Goal: Task Accomplishment & Management: Complete application form

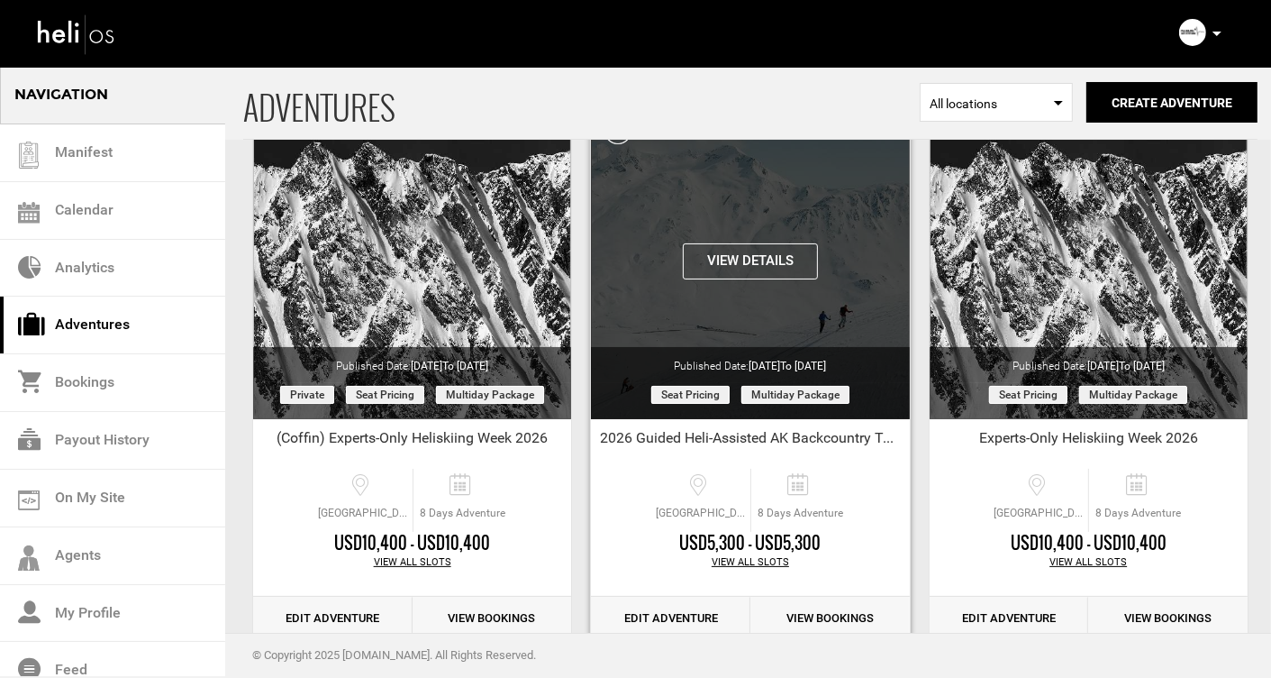
scroll to position [141, 0]
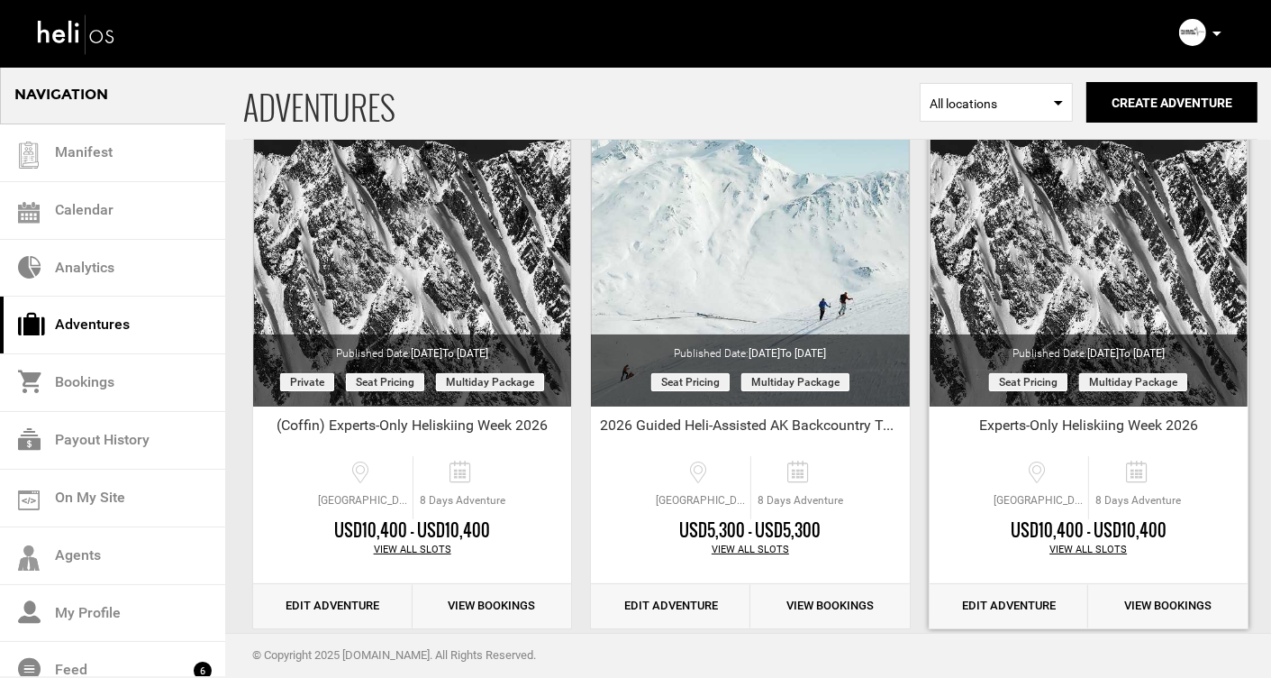
click at [1015, 606] on link "Edit Adventure" at bounding box center [1009, 606] width 159 height 44
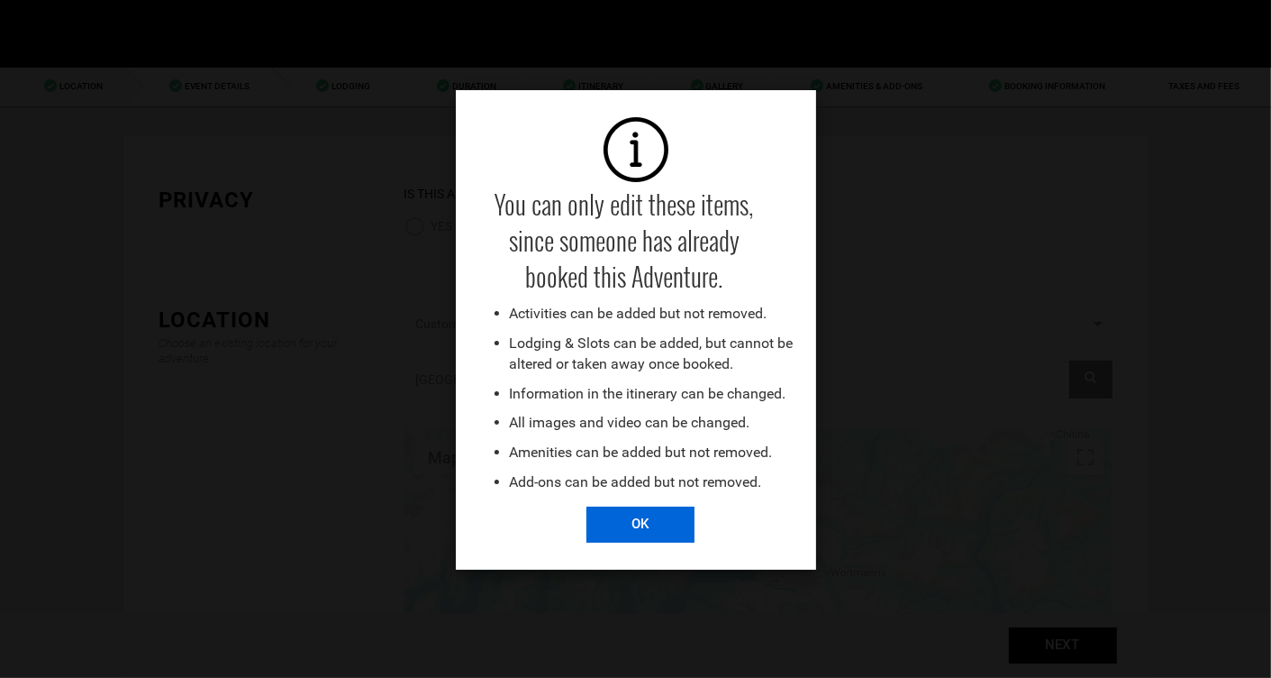
click at [643, 534] on input "OK" at bounding box center [641, 524] width 108 height 36
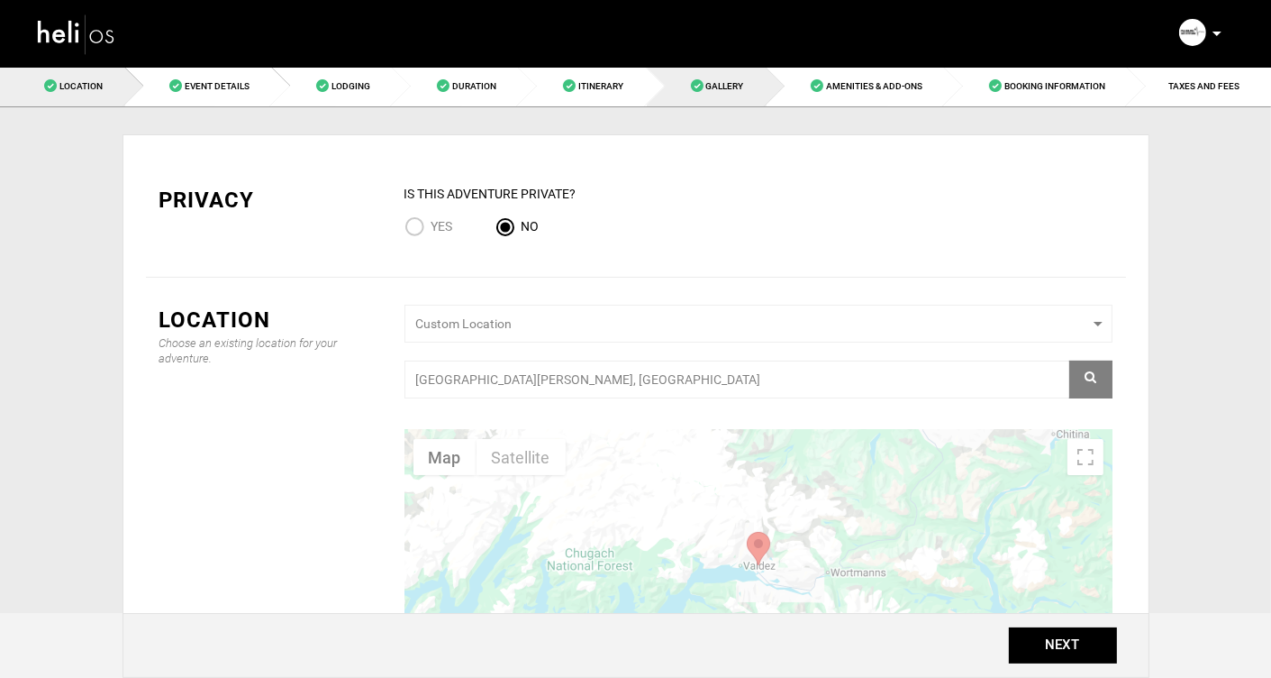
click at [713, 87] on span "Gallery" at bounding box center [725, 86] width 38 height 10
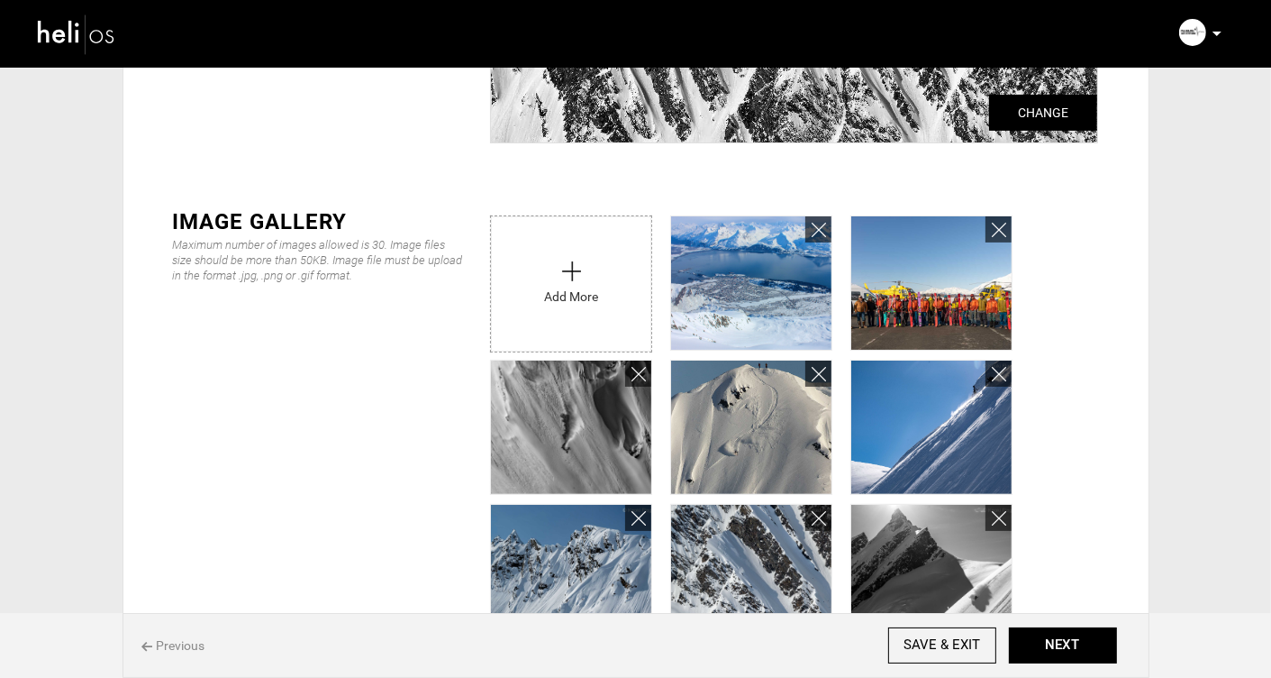
scroll to position [400, 0]
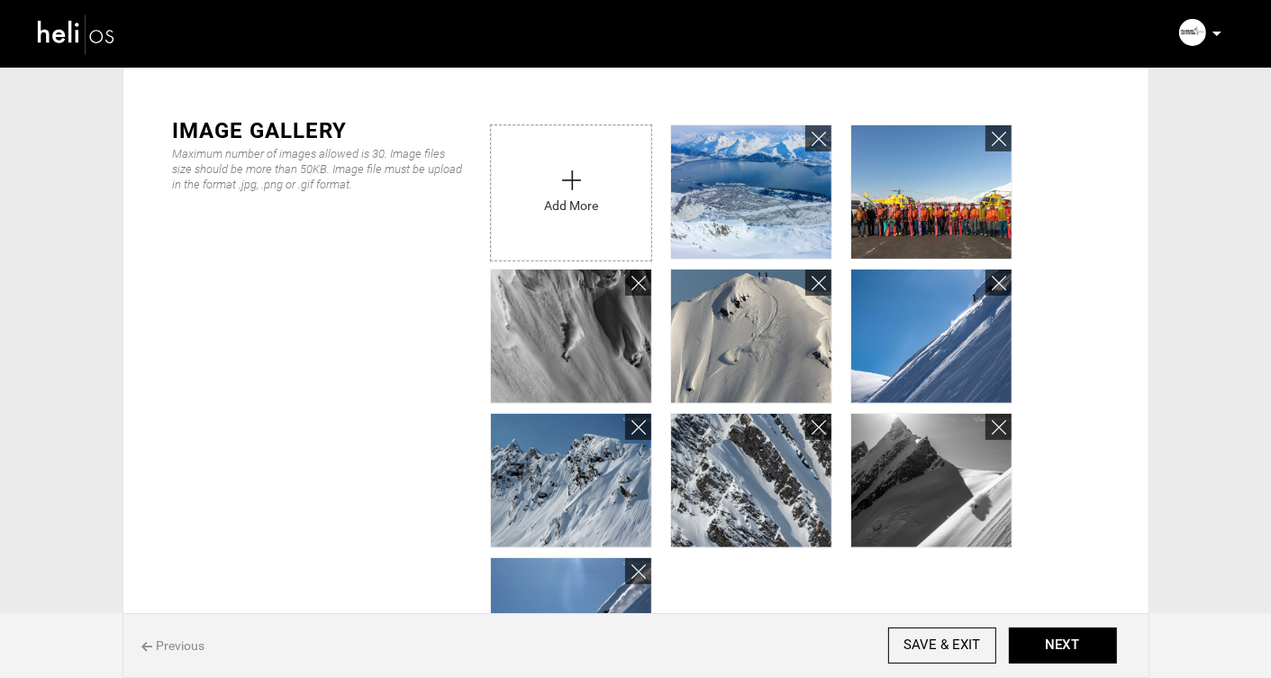
click at [556, 181] on input "file" at bounding box center [571, 188] width 160 height 126
type input "C:\fakepath\ExpertWeek.jpg"
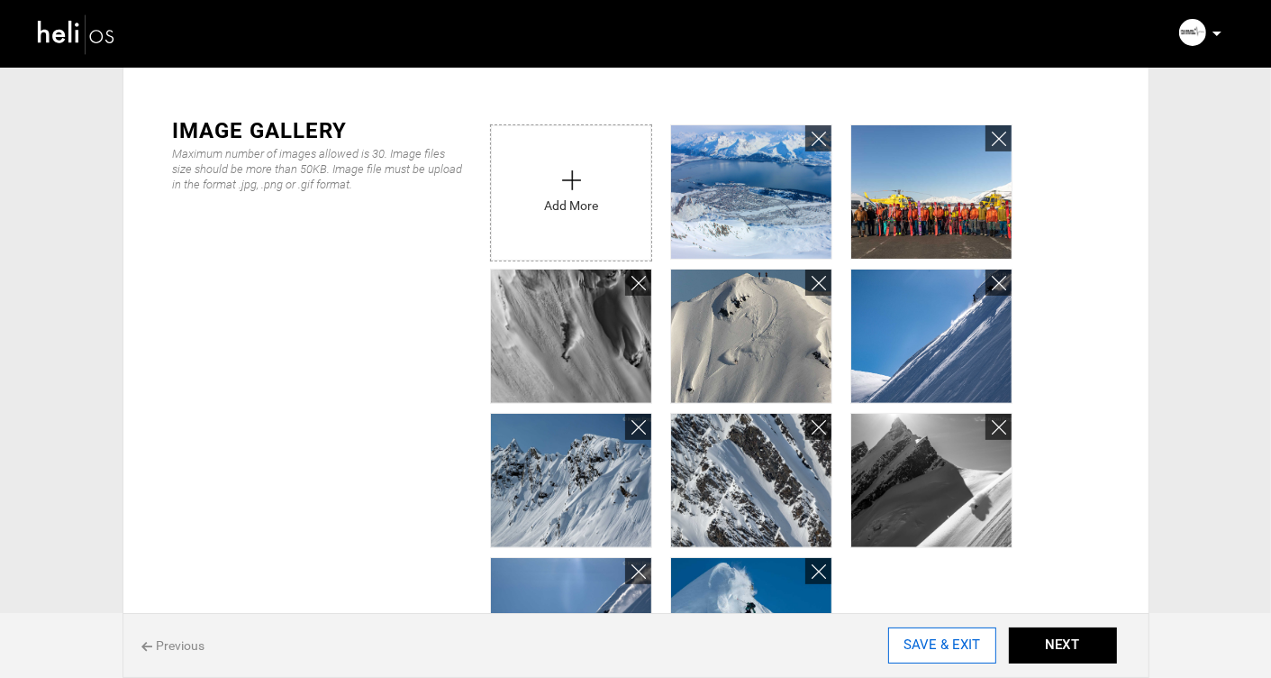
click at [931, 647] on input "SAVE & EXIT" at bounding box center [943, 645] width 108 height 36
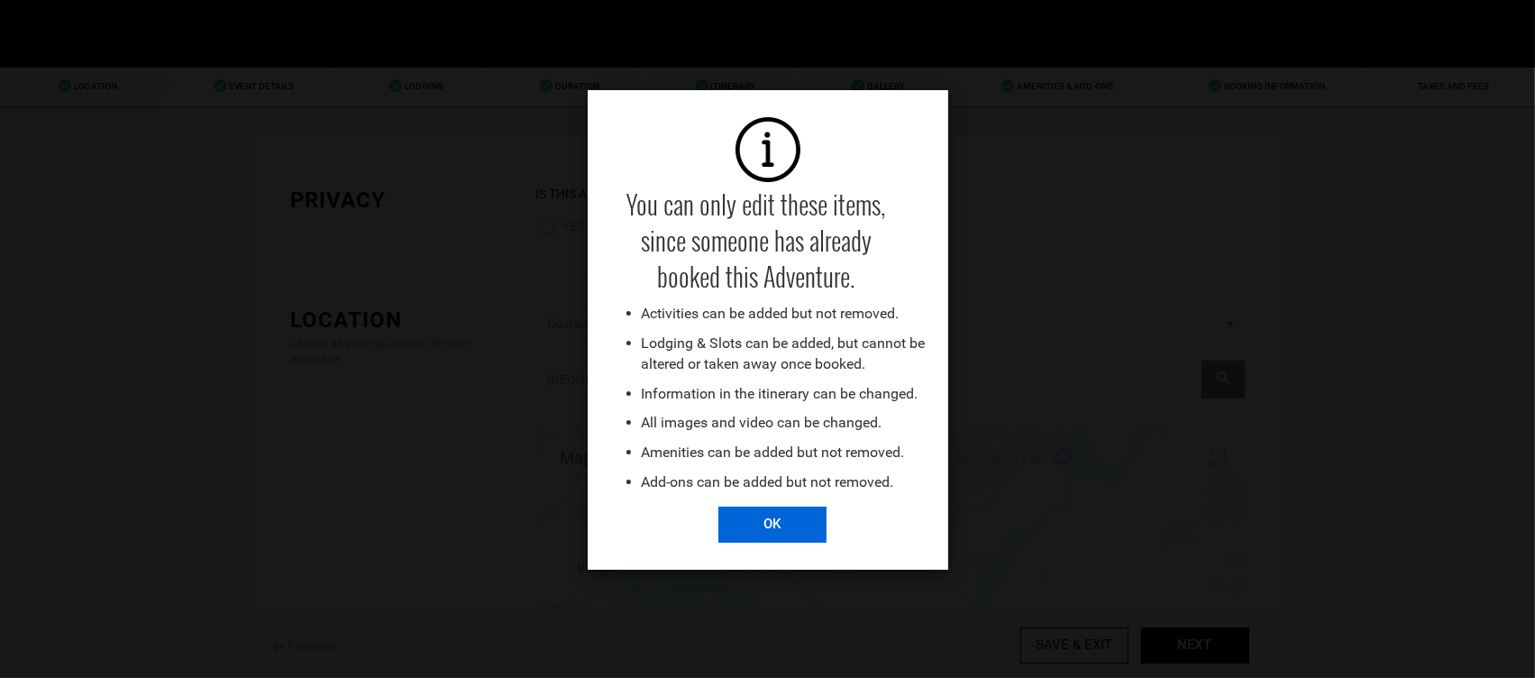
click at [762, 521] on input "OK" at bounding box center [772, 524] width 108 height 36
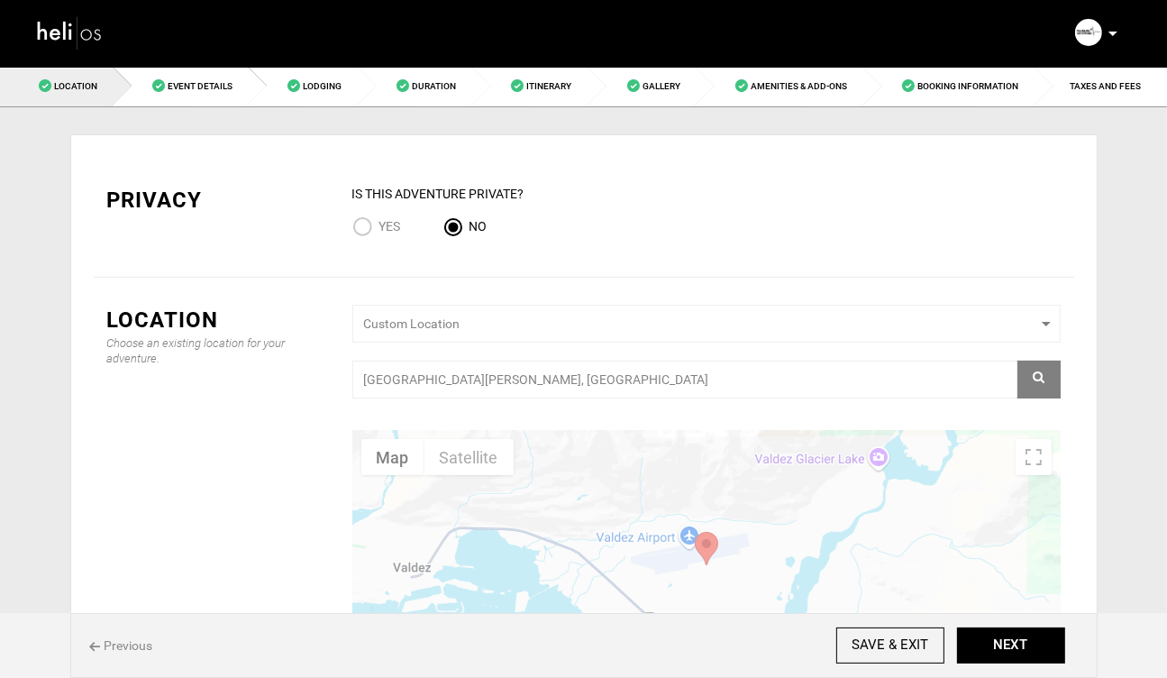
click at [53, 32] on img at bounding box center [70, 33] width 68 height 40
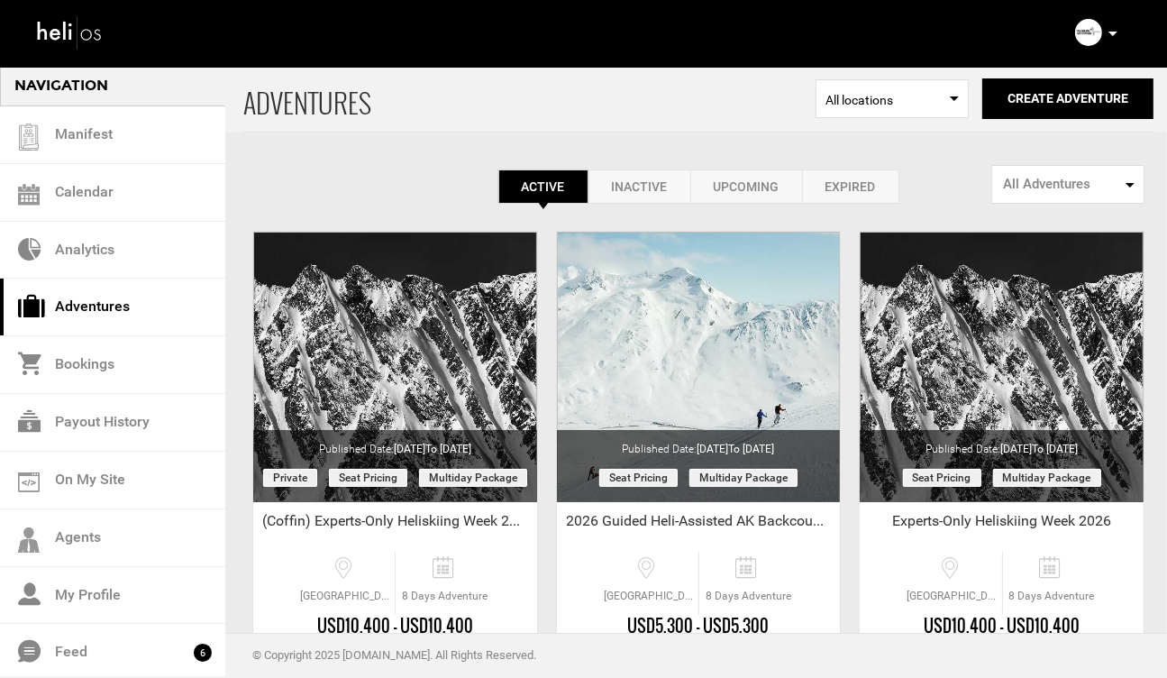
click at [842, 184] on link "Expired" at bounding box center [850, 186] width 97 height 34
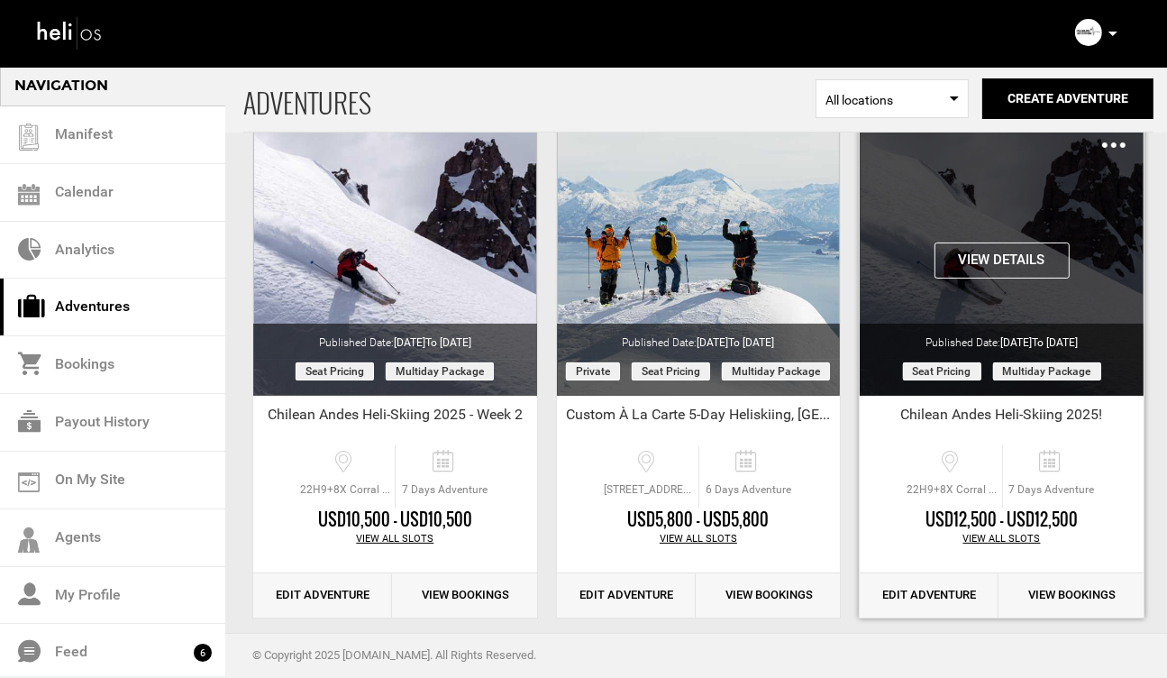
scroll to position [108, 0]
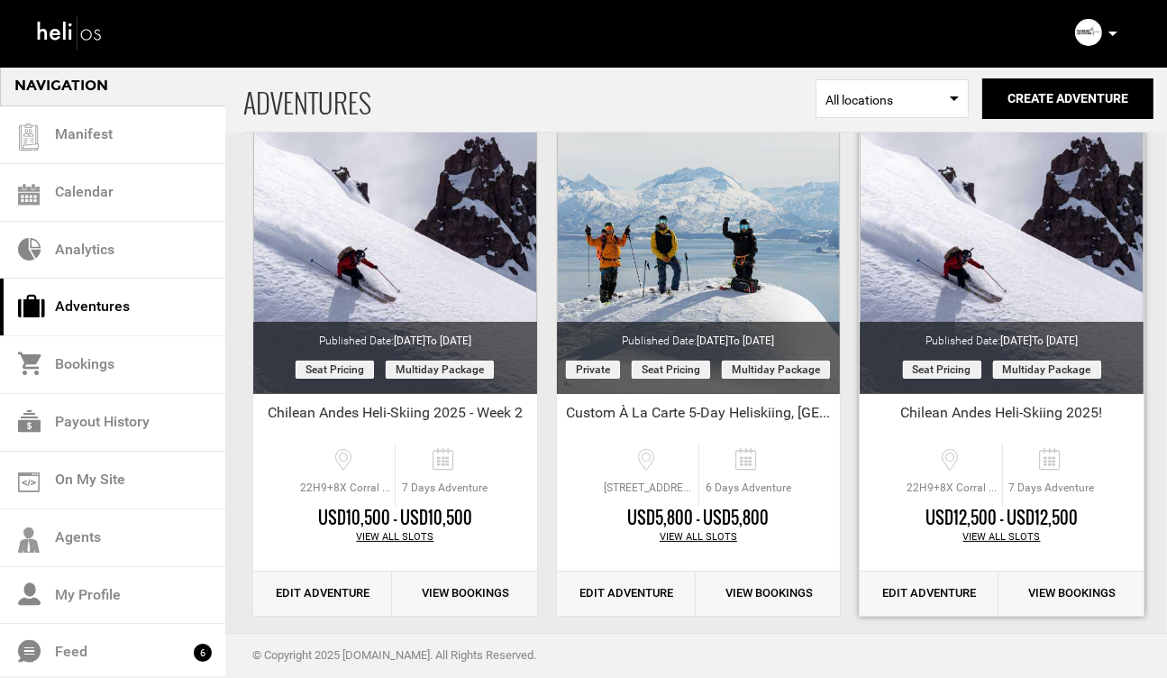
click at [931, 595] on link "Edit Adventure" at bounding box center [929, 593] width 139 height 44
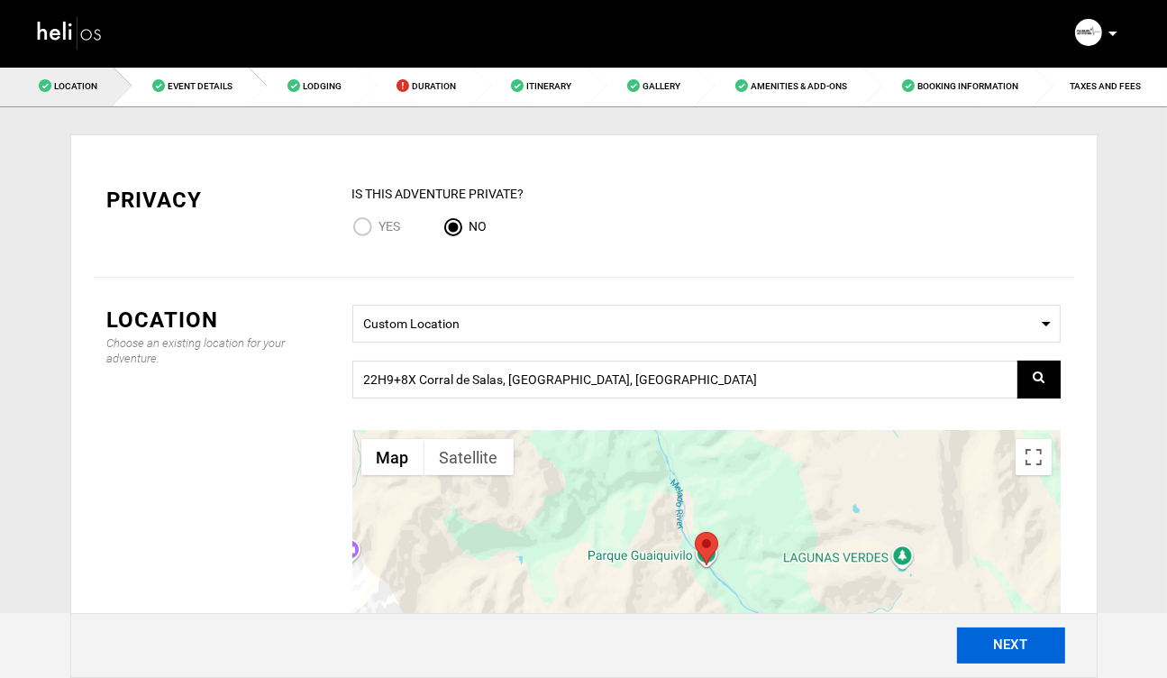
click at [1009, 643] on button "NEXT" at bounding box center [1011, 645] width 108 height 36
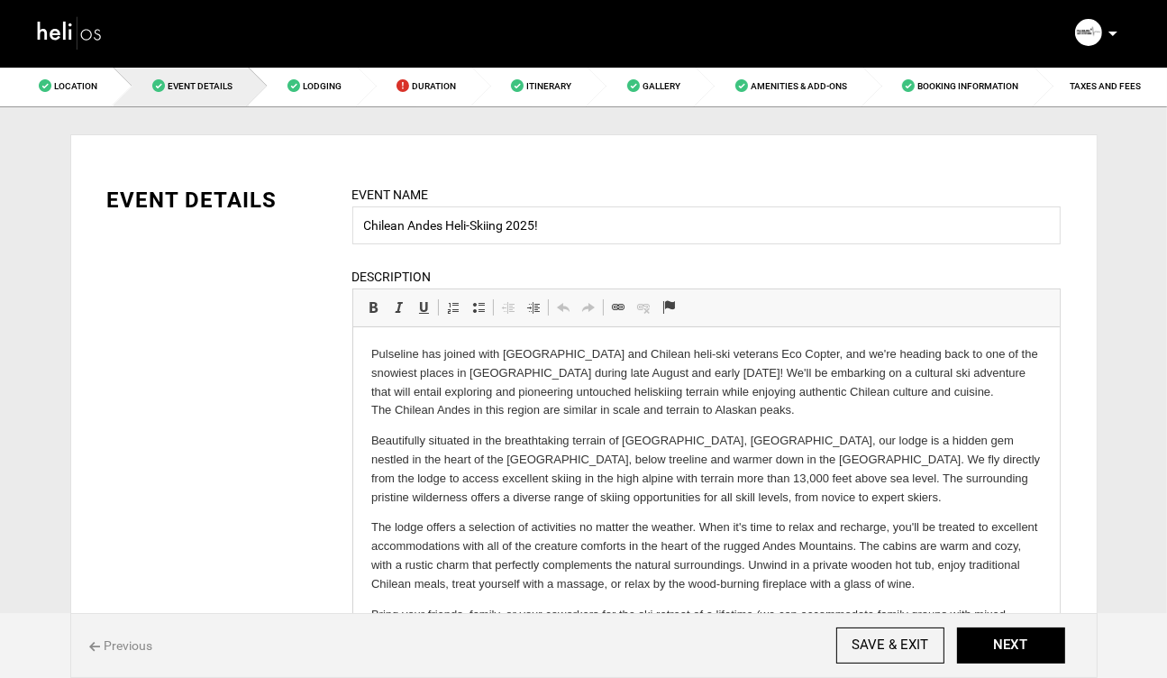
drag, startPoint x: 1048, startPoint y: 523, endPoint x: 1172, endPoint y: 706, distance: 221.2
click at [1167, 677] on html "Manifest Calendar Analytics Adventures Bookings Payout History On My Site Agent…" at bounding box center [583, 339] width 1167 height 678
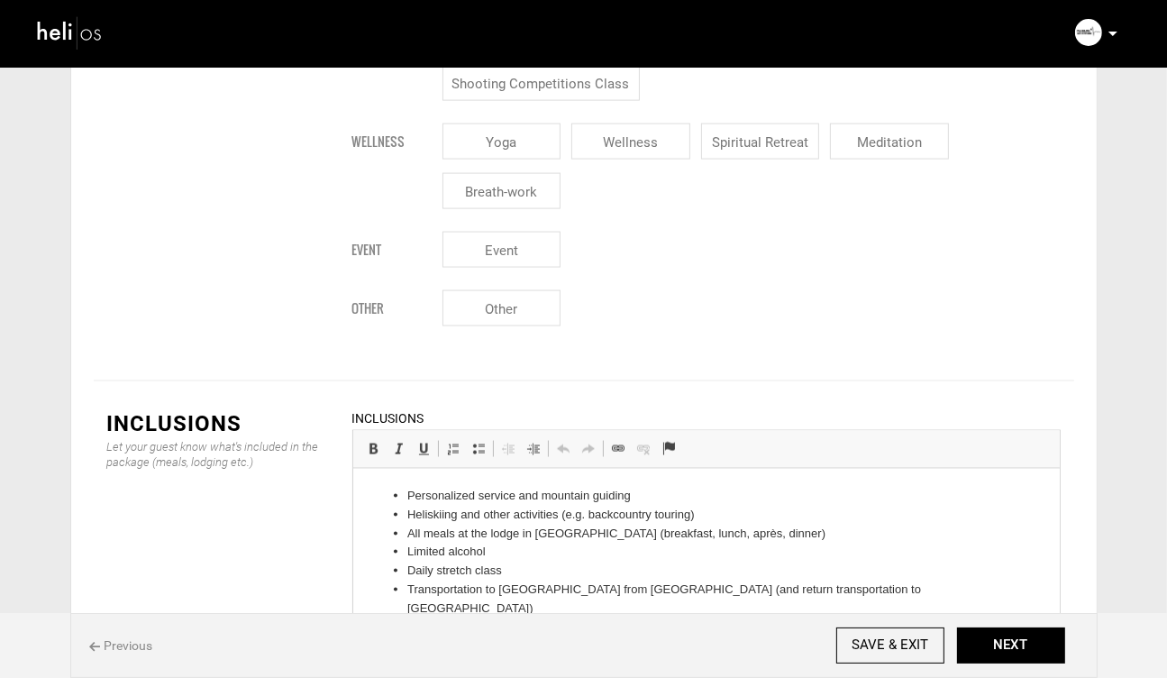
scroll to position [2250, 0]
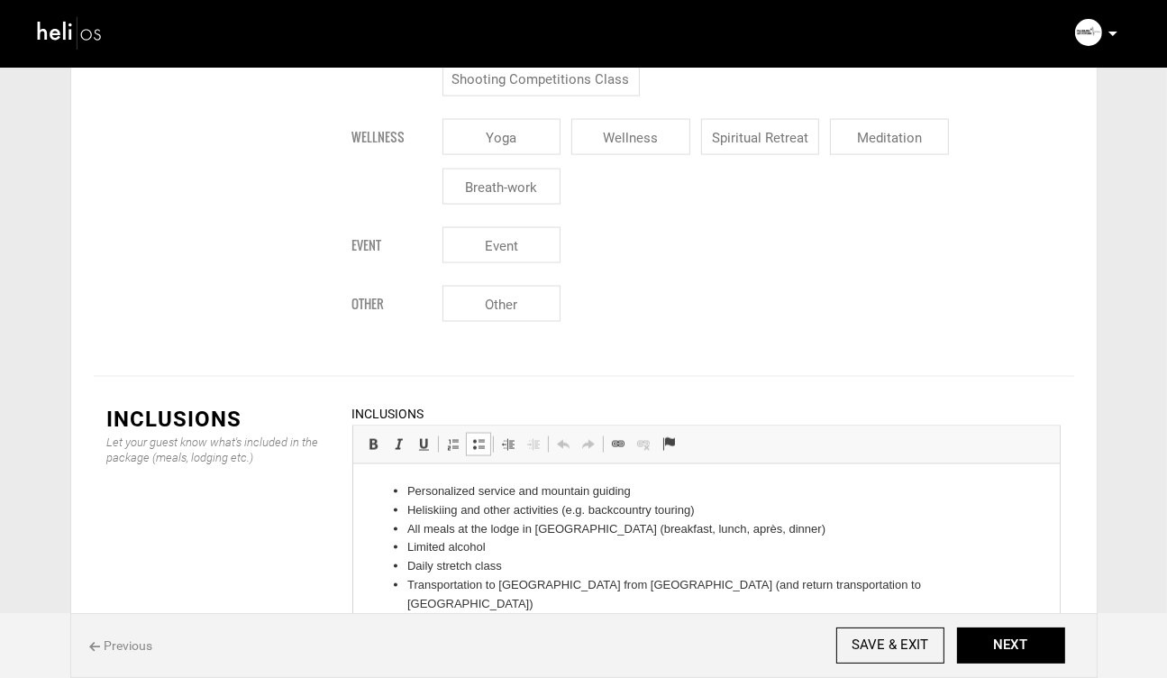
click at [703, 508] on li "Heliskiing and other activities (e.g. backcountry touring)" at bounding box center [705, 509] width 598 height 19
click at [487, 510] on li "Heliskiing and other activities (e.g. backcountry touring)" at bounding box center [705, 509] width 598 height 19
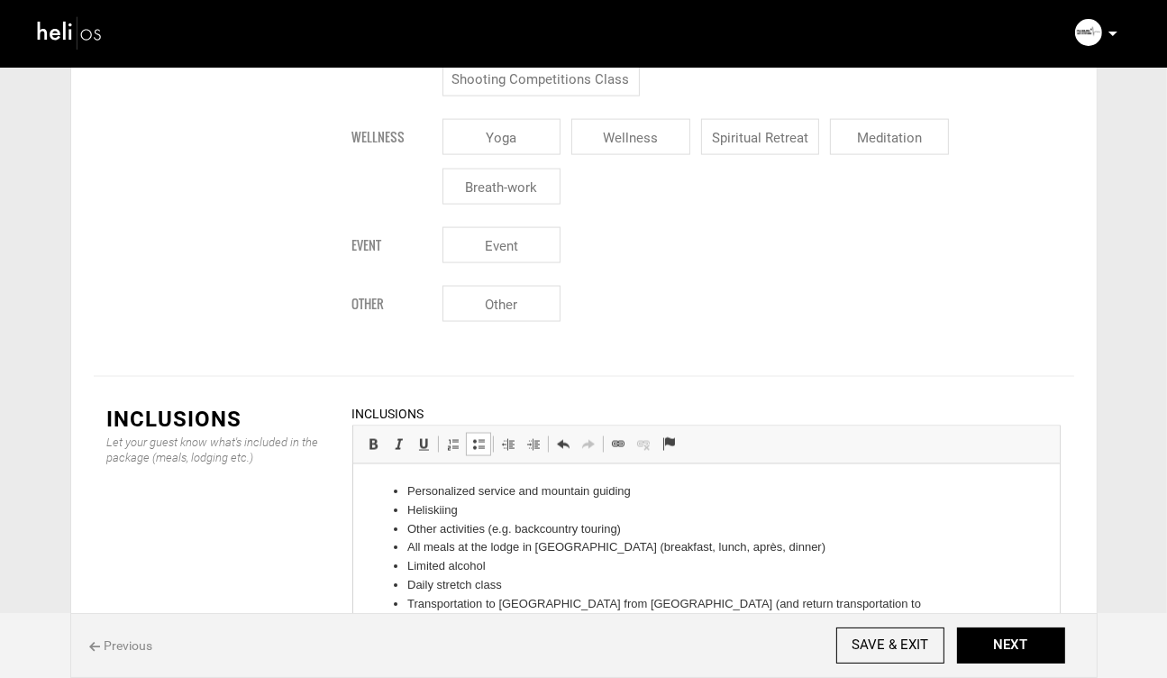
click at [481, 528] on li "Other activities (e.g. backcountry touring)" at bounding box center [705, 528] width 598 height 19
click at [815, 523] on li "Other activities if we can't fly due to weather (e.g. backcountry touring)" at bounding box center [705, 528] width 598 height 19
click at [763, 531] on li "Other activities if we can't fly due to weather (e.g. backcountry touring)" at bounding box center [705, 528] width 598 height 19
click at [546, 572] on li "Limited alcohol" at bounding box center [705, 565] width 598 height 19
click at [916, 604] on li "Transportation to [GEOGRAPHIC_DATA] from [GEOGRAPHIC_DATA] (and return transpor…" at bounding box center [705, 613] width 598 height 38
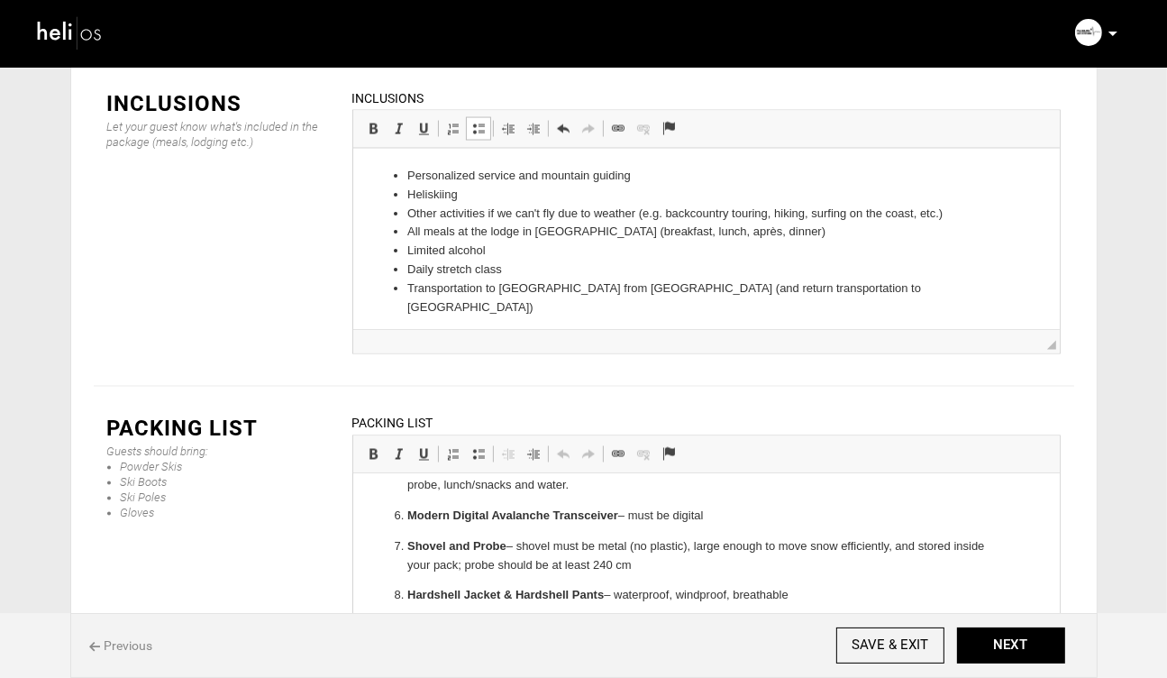
scroll to position [284, 0]
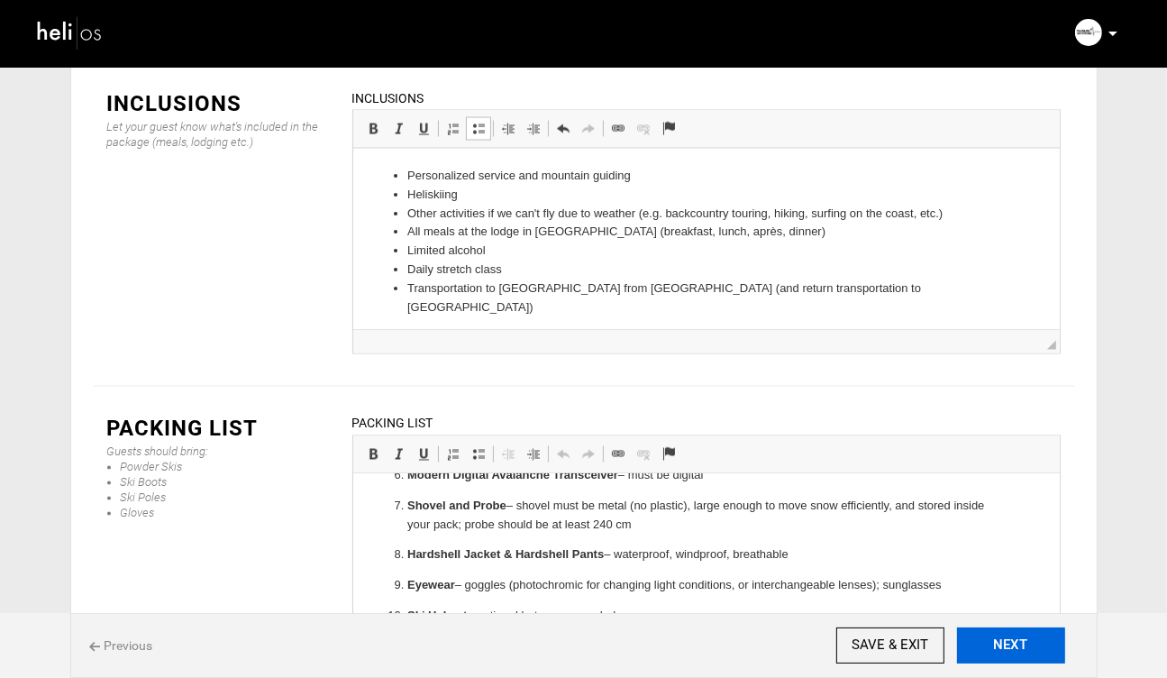
click at [1006, 650] on button "NEXT" at bounding box center [1011, 645] width 108 height 36
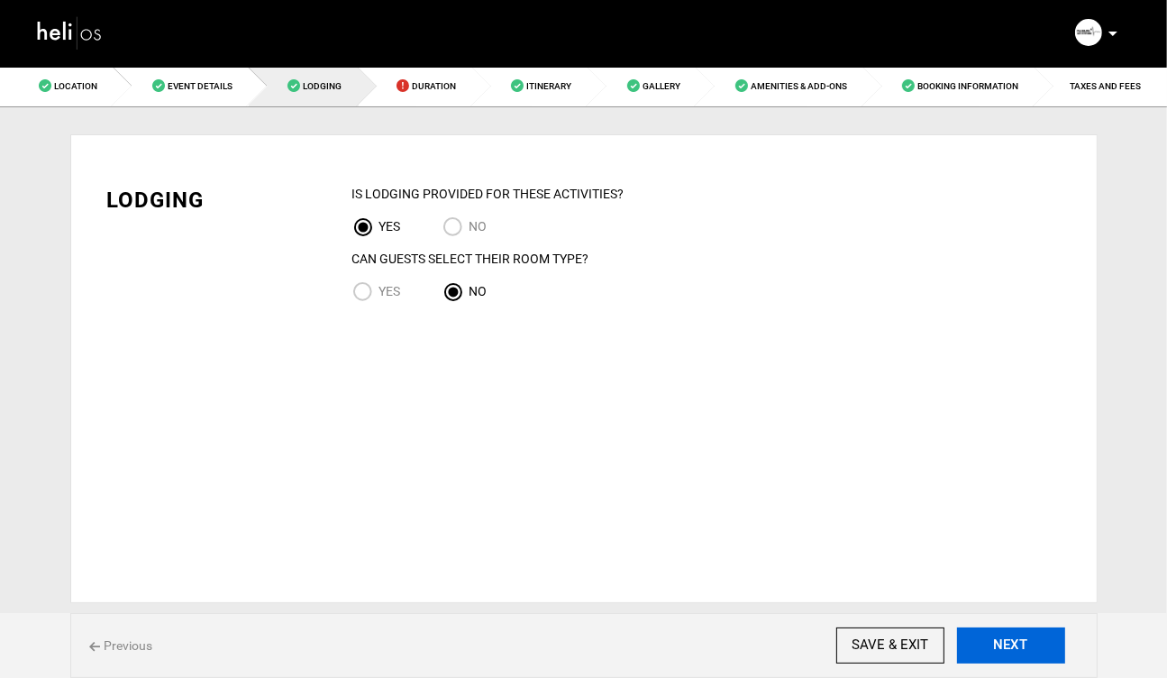
click at [1006, 650] on button "NEXT" at bounding box center [1011, 645] width 108 height 36
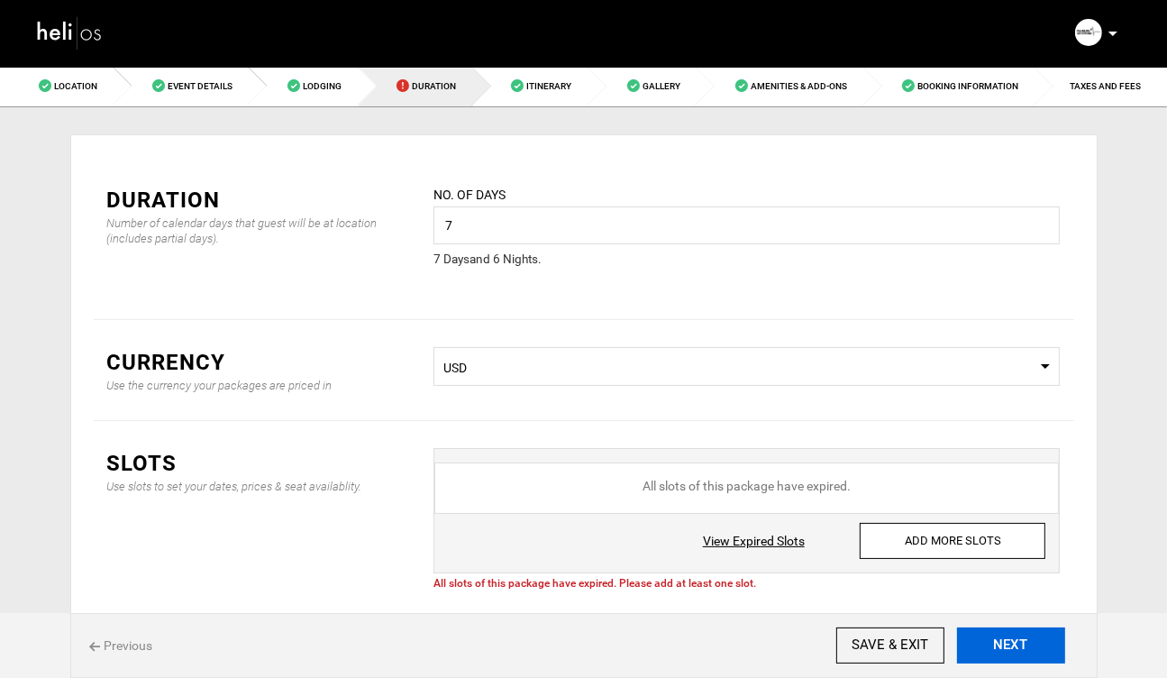
click at [1006, 650] on button "NEXT" at bounding box center [1011, 645] width 108 height 36
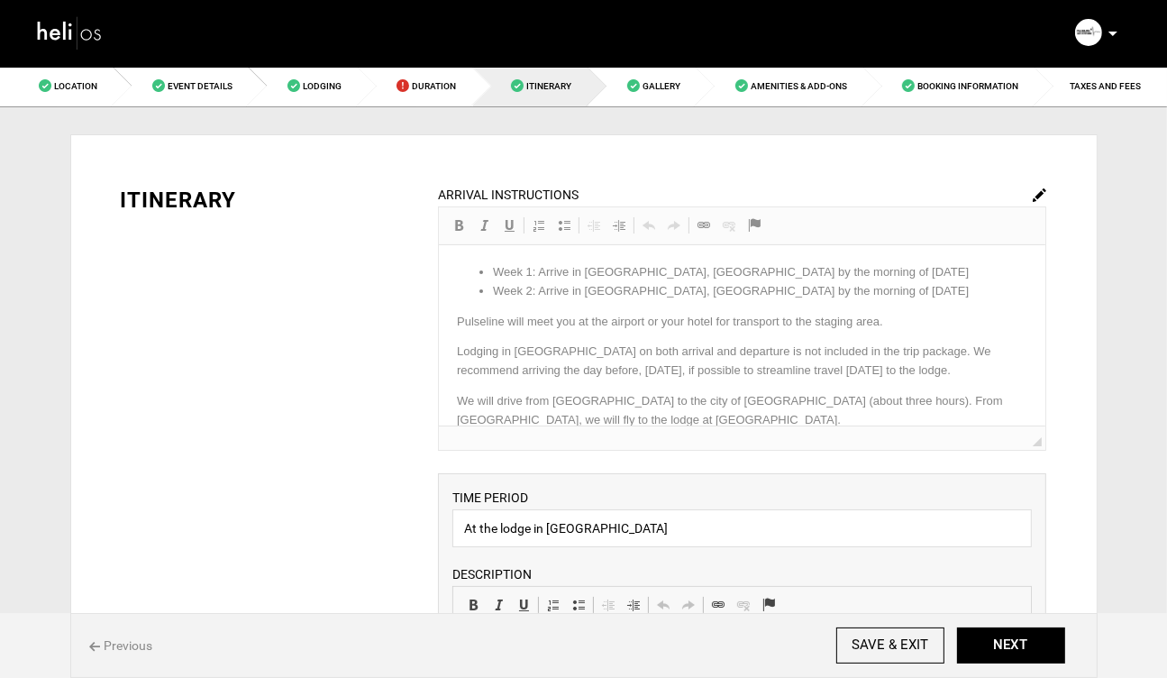
click at [1040, 191] on img at bounding box center [1040, 195] width 14 height 14
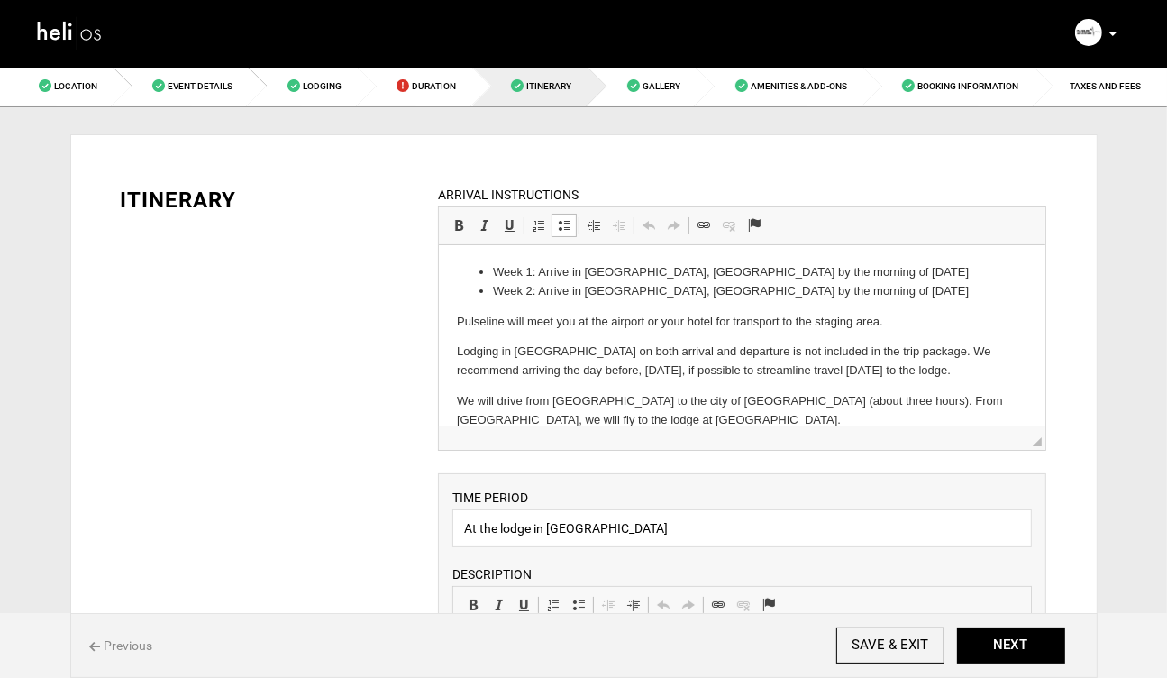
drag, startPoint x: 887, startPoint y: 270, endPoint x: 771, endPoint y: 269, distance: 115.3
click at [820, 272] on li "Week 1: Arrive in [GEOGRAPHIC_DATA], [GEOGRAPHIC_DATA] by the morning of [DATE]" at bounding box center [742, 271] width 498 height 19
drag, startPoint x: 888, startPoint y: 273, endPoint x: 765, endPoint y: 272, distance: 122.6
click at [765, 272] on li "Week 1: Arrive in [GEOGRAPHIC_DATA], [GEOGRAPHIC_DATA] by the morning of [DATE]" at bounding box center [742, 271] width 498 height 19
drag, startPoint x: 887, startPoint y: 292, endPoint x: 765, endPoint y: 285, distance: 121.9
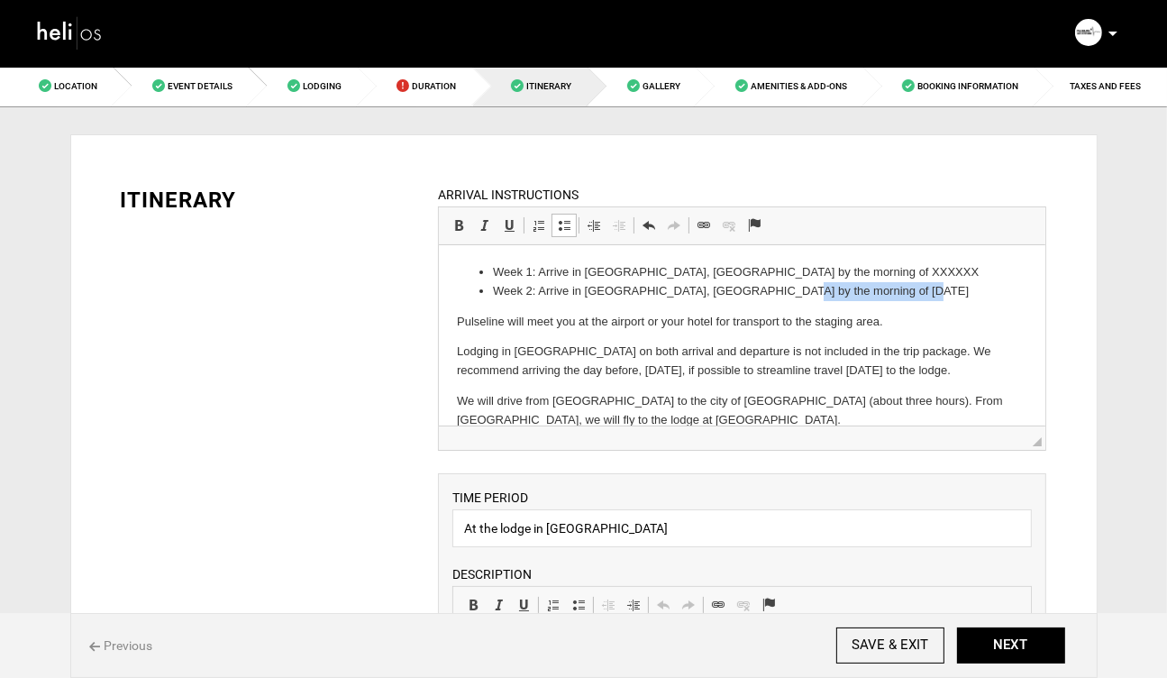
click at [764, 285] on li "Week 2: Arrive in [GEOGRAPHIC_DATA], [GEOGRAPHIC_DATA] by the morning of [DATE]" at bounding box center [742, 290] width 498 height 19
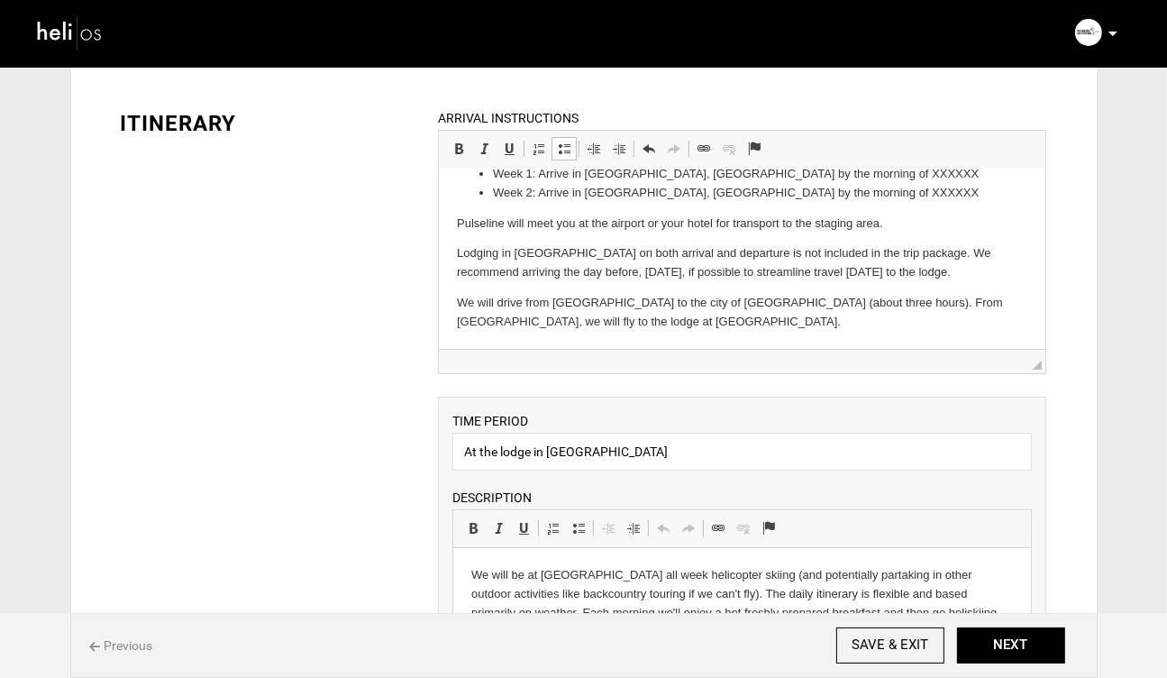
scroll to position [73, 0]
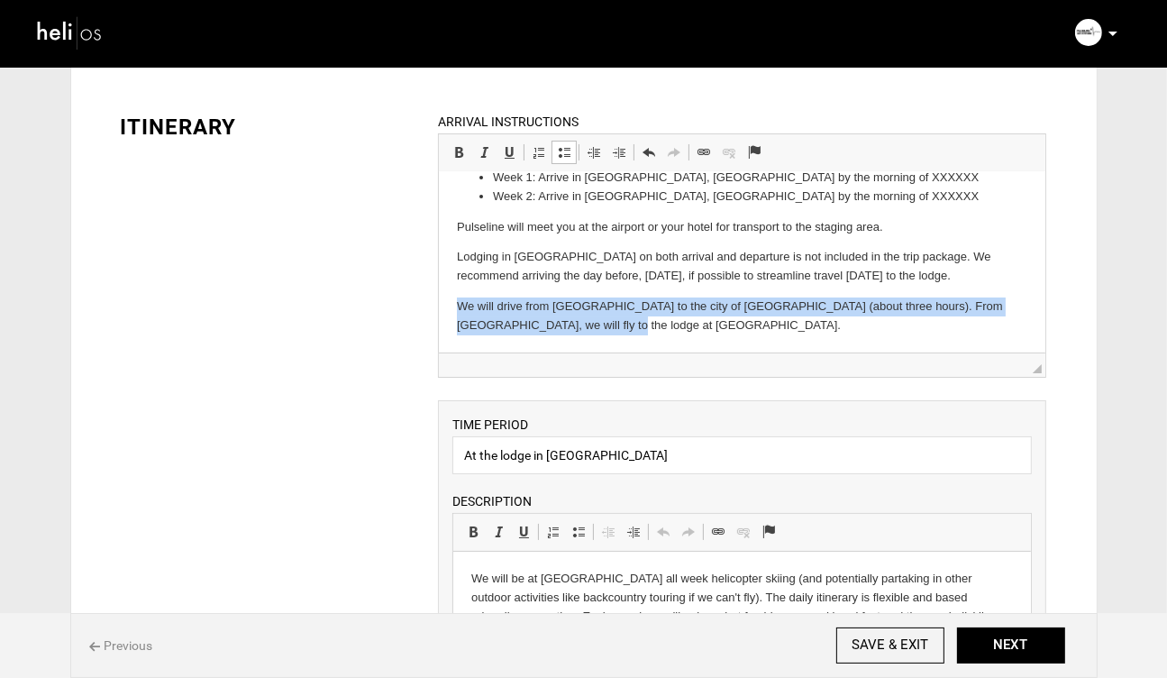
drag, startPoint x: 563, startPoint y: 324, endPoint x: 424, endPoint y: 309, distance: 140.5
click at [439, 309] on html "Week 1: Arrive in [GEOGRAPHIC_DATA], [GEOGRAPHIC_DATA] by the morning of XXXXXX…" at bounding box center [742, 251] width 606 height 203
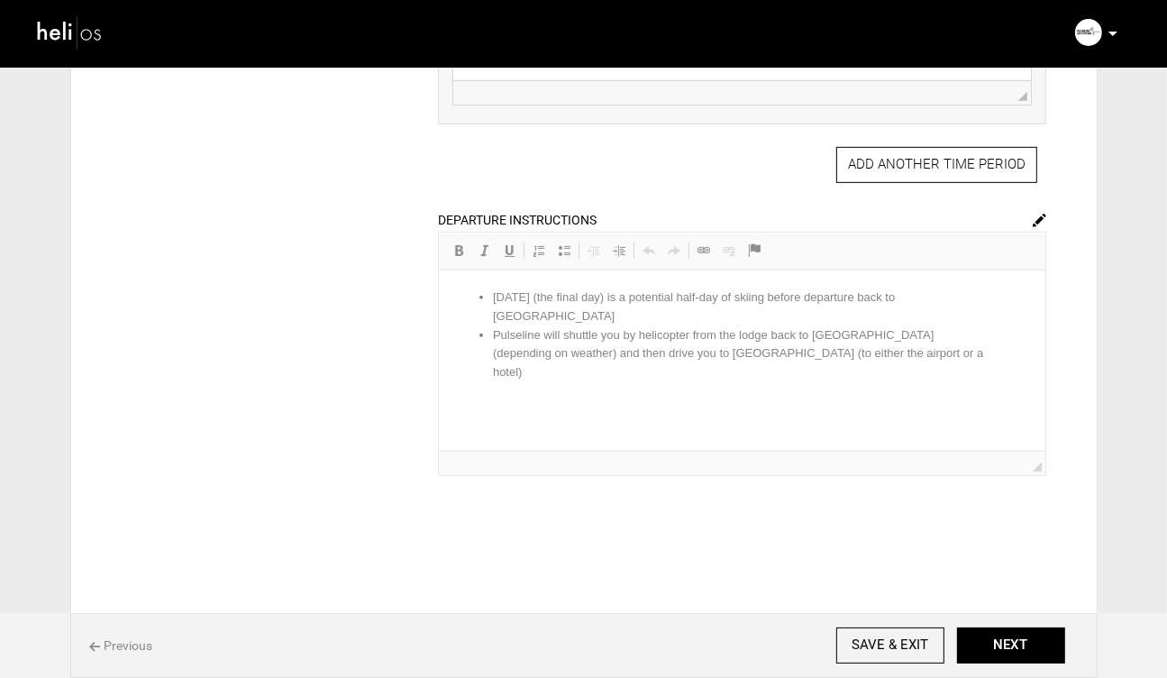
scroll to position [789, 0]
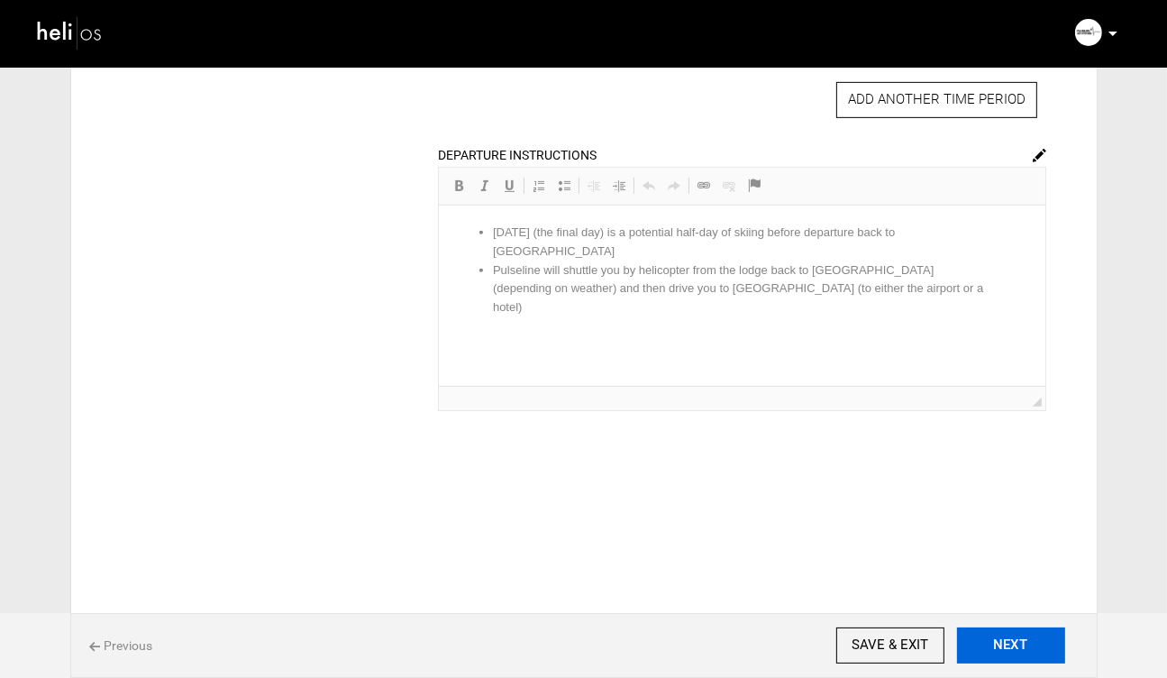
click at [1007, 644] on button "NEXT" at bounding box center [1011, 645] width 108 height 36
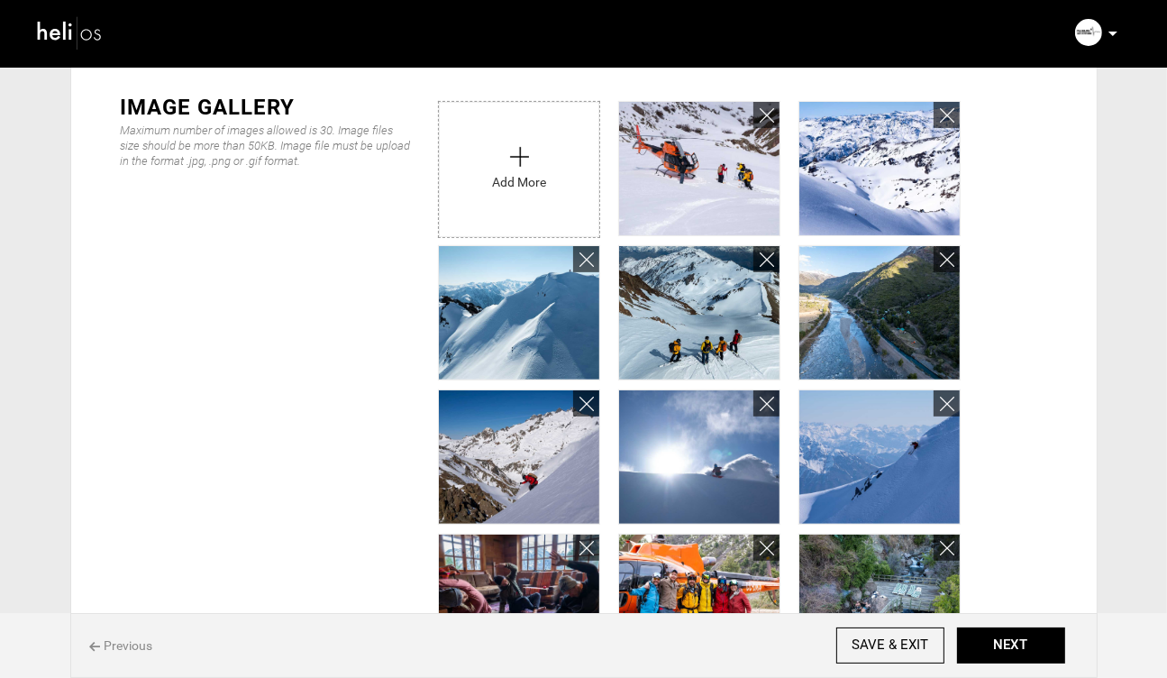
scroll to position [426, 0]
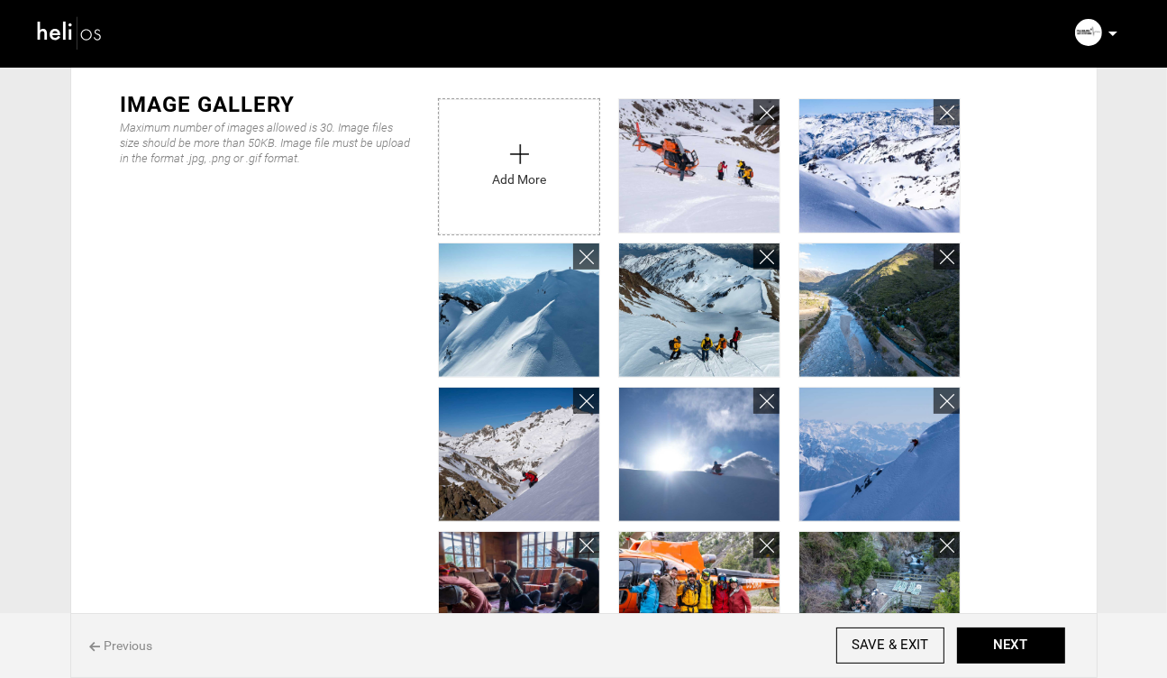
click at [520, 157] on input "file" at bounding box center [519, 162] width 160 height 126
type input "C:\fakepath\Chile Vertical cowboys.jpg"
click at [898, 643] on input "SAVE & EXIT" at bounding box center [890, 645] width 108 height 36
